Goal: Information Seeking & Learning: Find specific fact

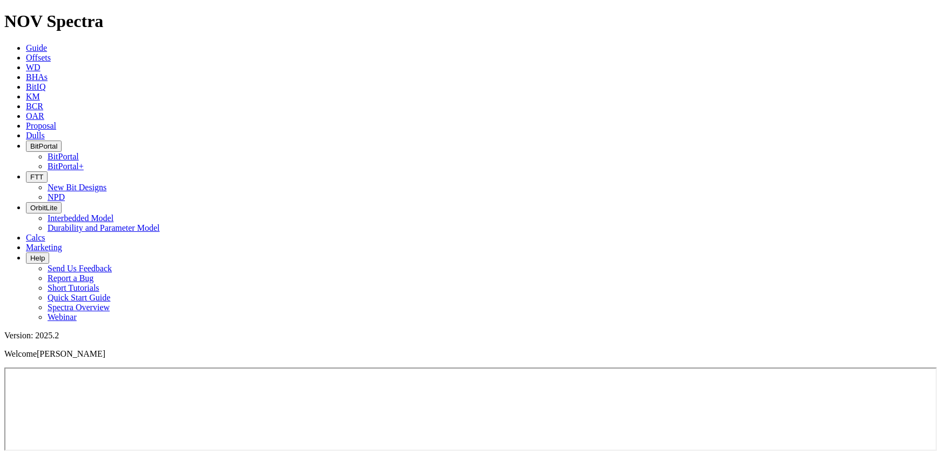
click at [26, 92] on icon at bounding box center [26, 96] width 0 height 9
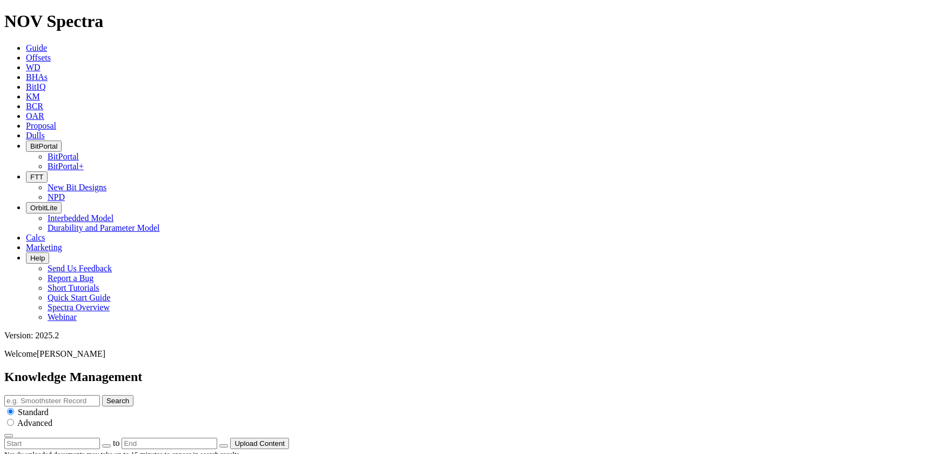
click at [100, 395] on input "text" at bounding box center [52, 400] width 96 height 11
type input "DLR vs XC"
click at [102, 395] on button "Search" at bounding box center [117, 400] width 31 height 11
drag, startPoint x: 262, startPoint y: 160, endPoint x: 254, endPoint y: -51, distance: 211.4
drag, startPoint x: 424, startPoint y: 58, endPoint x: 199, endPoint y: 54, distance: 225.3
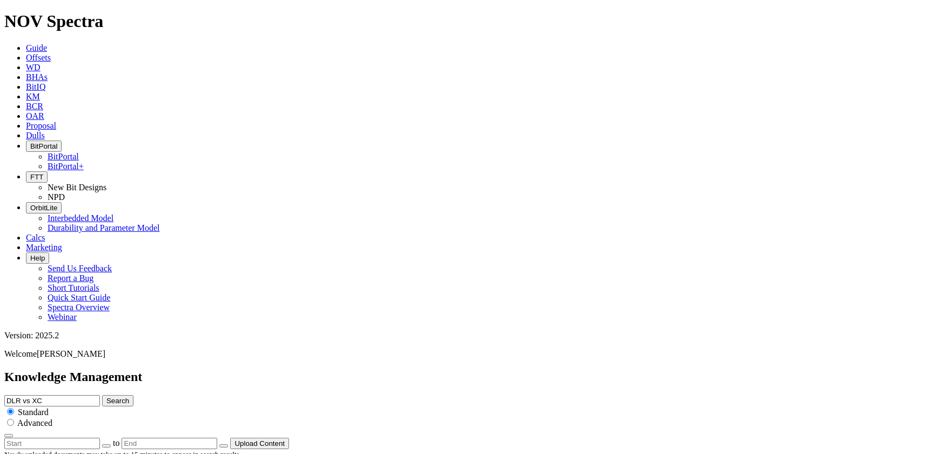
click at [200, 370] on div "Knowledge Management DLR vs XC Search Standard Advanced to Upload Content" at bounding box center [469, 409] width 930 height 79
type input "xcaliper"
click at [102, 395] on button "Search" at bounding box center [117, 400] width 31 height 11
click at [57, 142] on span "BitPortal" at bounding box center [43, 146] width 27 height 8
click at [79, 152] on link "BitPortal" at bounding box center [63, 156] width 31 height 9
